Goal: Check status: Check status

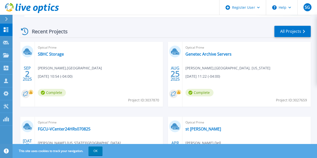
scroll to position [151, 0]
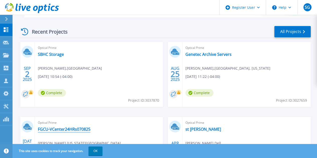
click at [90, 127] on link "FGCU-VCenter24HRs070825" at bounding box center [64, 129] width 53 height 5
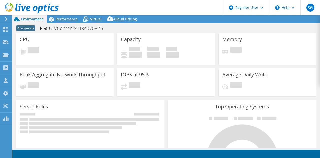
select select "USD"
select select "USEast"
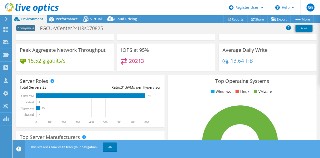
scroll to position [40, 0]
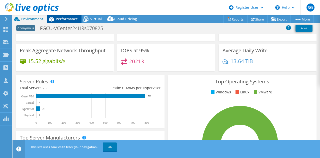
click at [60, 17] on span "Performance" at bounding box center [67, 19] width 22 height 5
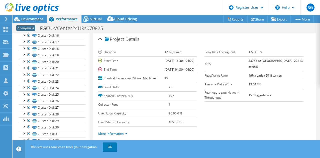
scroll to position [0, 0]
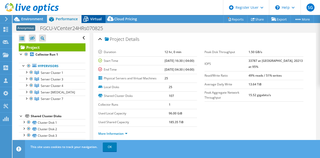
click at [86, 21] on icon at bounding box center [86, 20] width 5 height 4
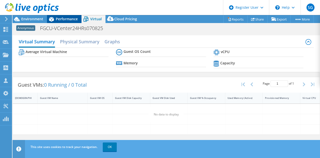
click at [55, 23] on icon at bounding box center [51, 19] width 9 height 9
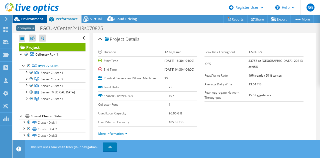
click at [36, 21] on span "Environment" at bounding box center [32, 19] width 22 height 5
